Goal: Information Seeking & Learning: Learn about a topic

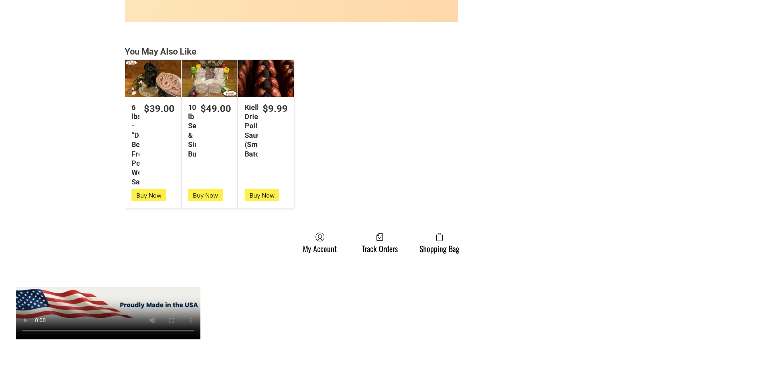
scroll to position [2153, 0]
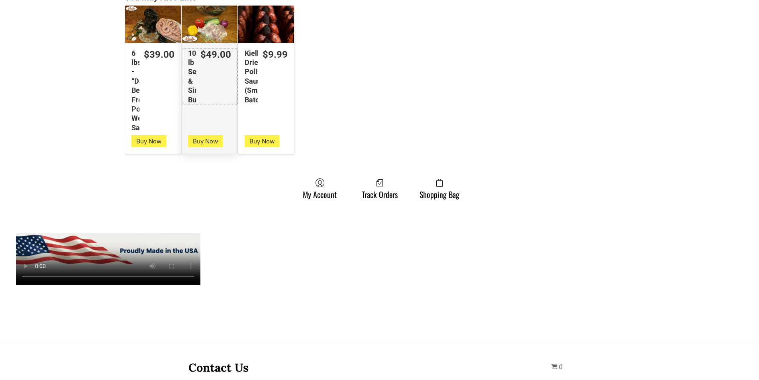
click at [226, 55] on div "$49.00" at bounding box center [216, 55] width 31 height 12
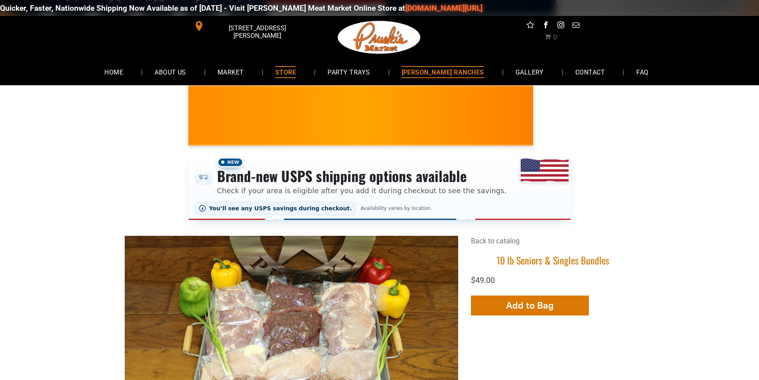
click at [421, 67] on span "[PERSON_NAME] RANCHES" at bounding box center [443, 72] width 83 height 12
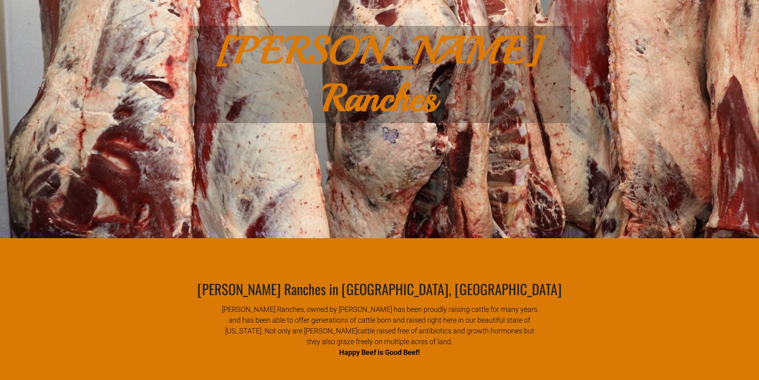
scroll to position [40, 0]
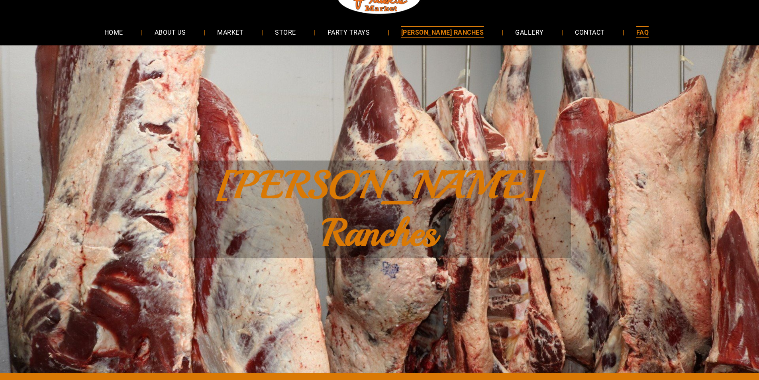
click at [637, 41] on link "FAQ" at bounding box center [643, 32] width 36 height 21
